Goal: Task Accomplishment & Management: Manage account settings

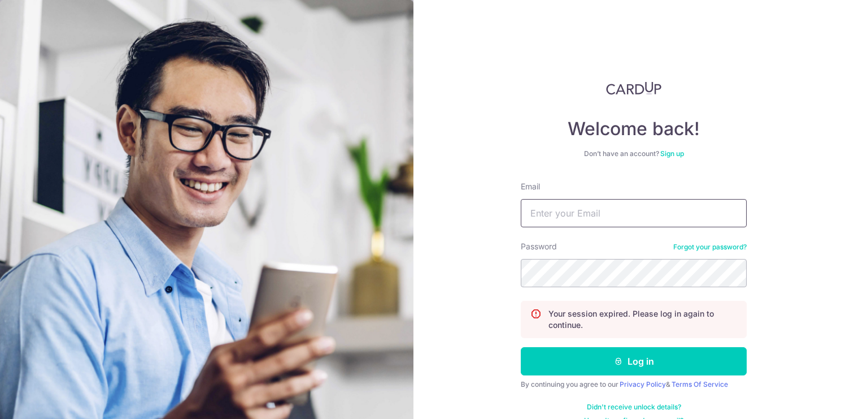
click at [588, 210] on input "Email" at bounding box center [634, 213] width 226 height 28
type input "[EMAIL_ADDRESS][DOMAIN_NAME]"
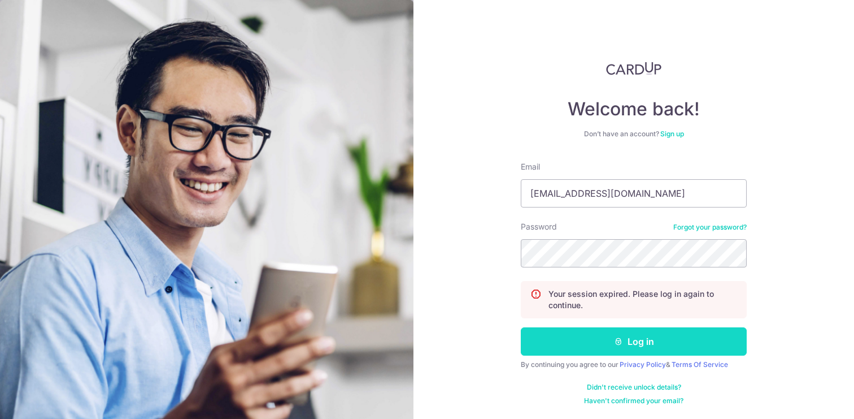
click at [644, 346] on button "Log in" at bounding box center [634, 341] width 226 height 28
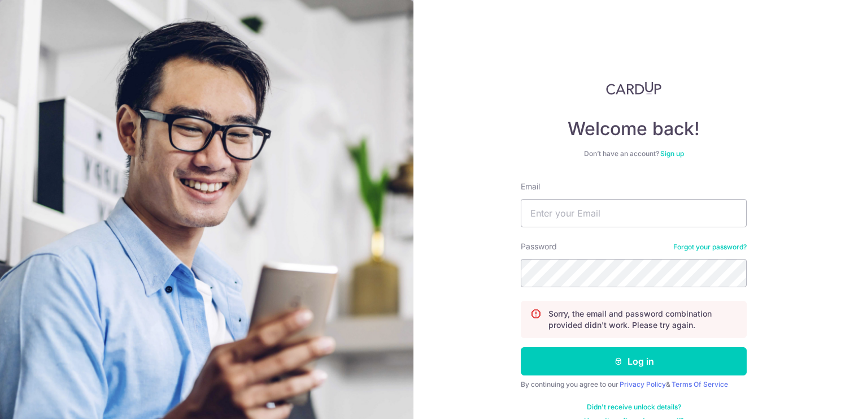
scroll to position [20, 0]
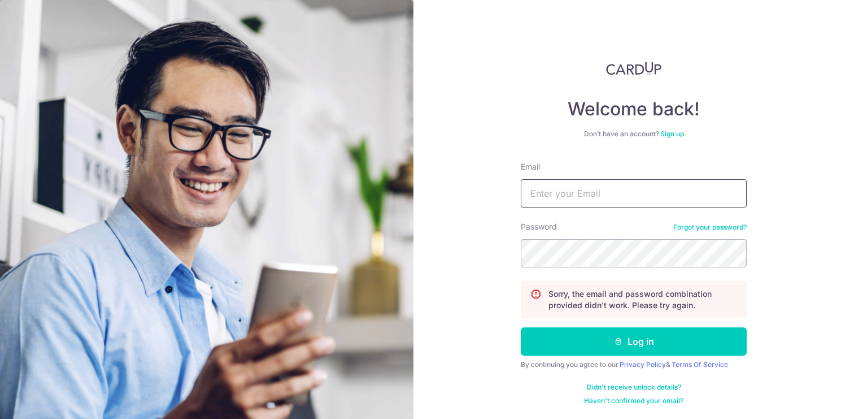
click at [543, 193] on input "Email" at bounding box center [634, 193] width 226 height 28
type input "[EMAIL_ADDRESS][DOMAIN_NAME]"
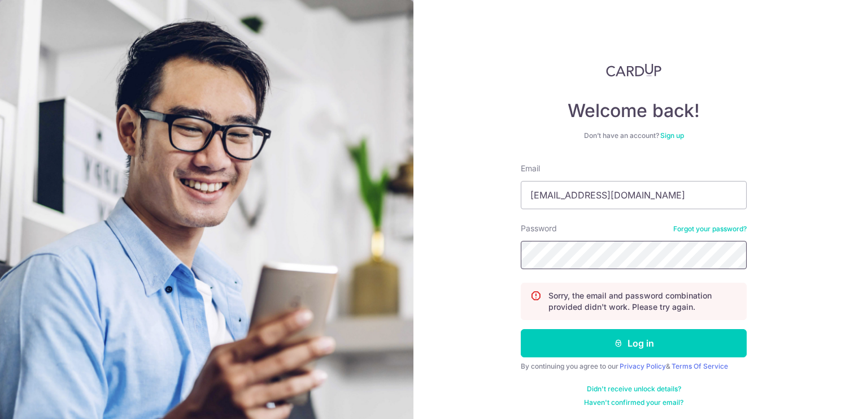
scroll to position [18, 0]
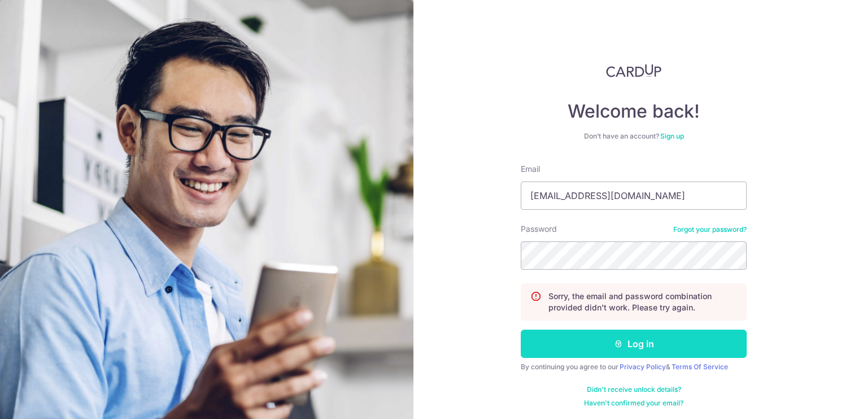
click at [605, 343] on button "Log in" at bounding box center [634, 343] width 226 height 28
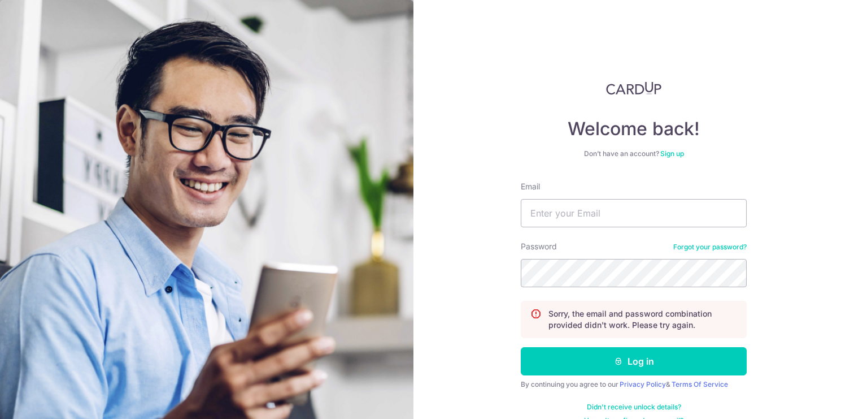
scroll to position [20, 0]
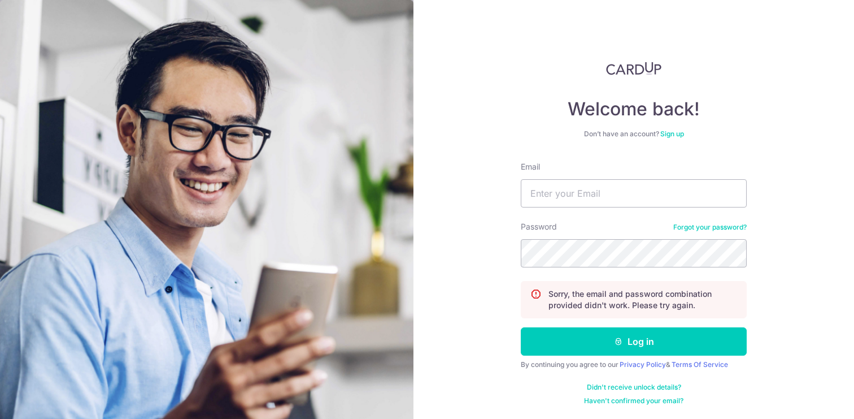
click at [800, 299] on div "Welcome back! Don’t have an account? Sign up Email Password Forgot your passwor…" at bounding box center [633, 209] width 441 height 419
